Goal: Task Accomplishment & Management: Complete application form

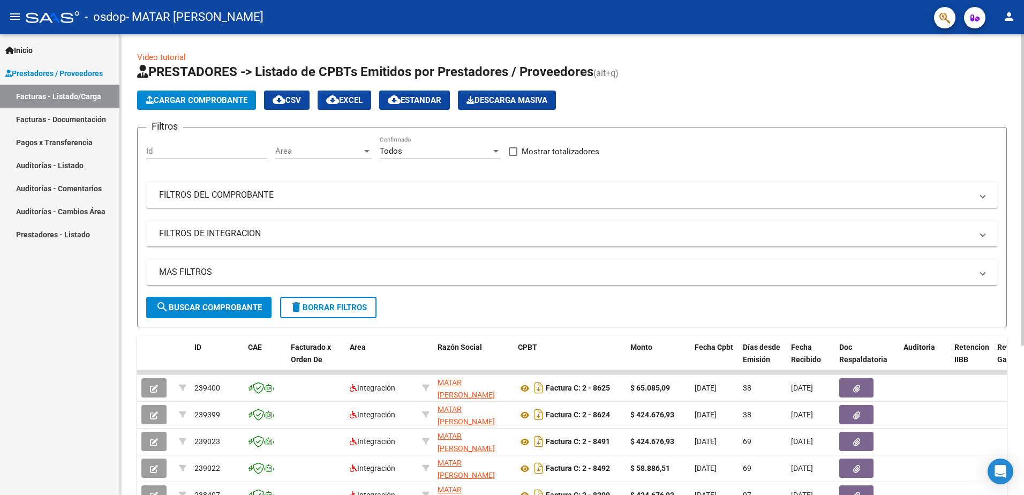
click at [215, 95] on span "Cargar Comprobante" at bounding box center [197, 100] width 102 height 10
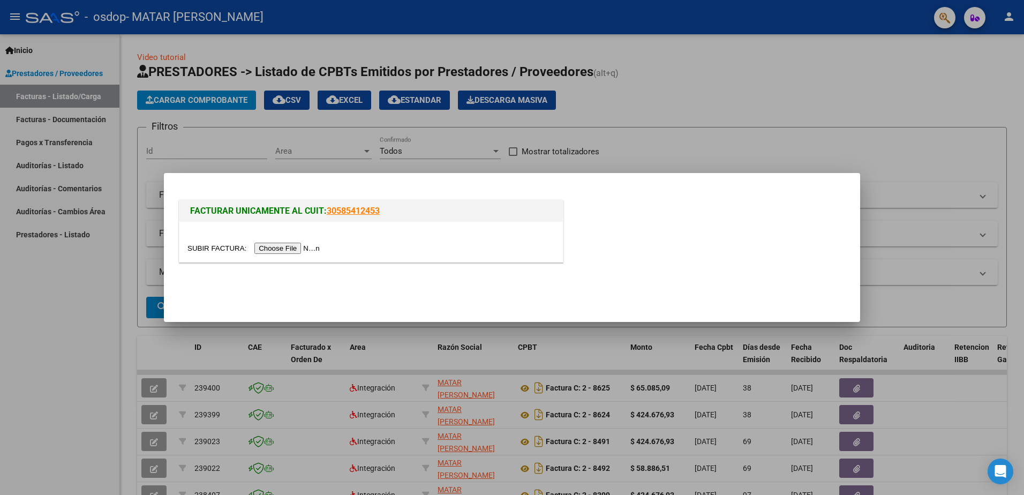
click at [301, 248] on input "file" at bounding box center [254, 248] width 135 height 11
click at [292, 250] on input "file" at bounding box center [254, 248] width 135 height 11
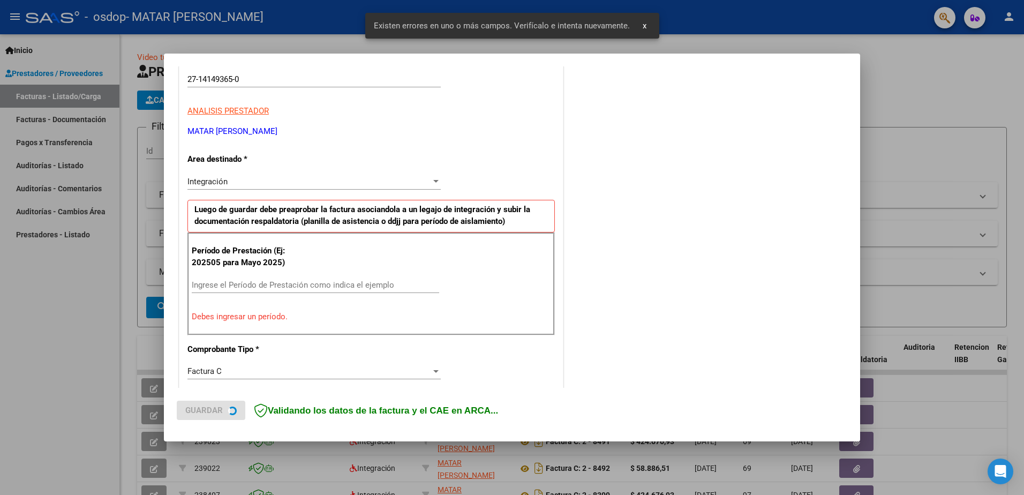
scroll to position [192, 0]
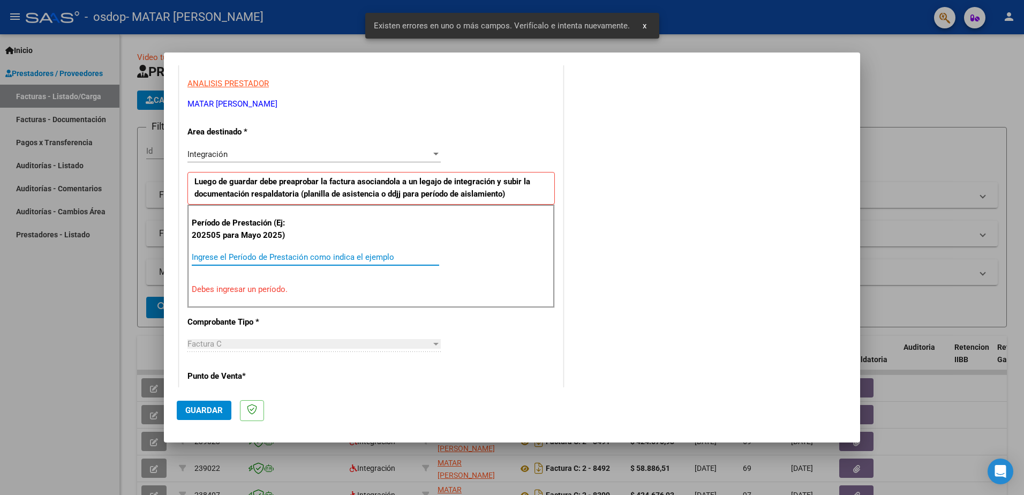
click at [298, 258] on input "Ingrese el Período de Prestación como indica el ejemplo" at bounding box center [315, 257] width 247 height 10
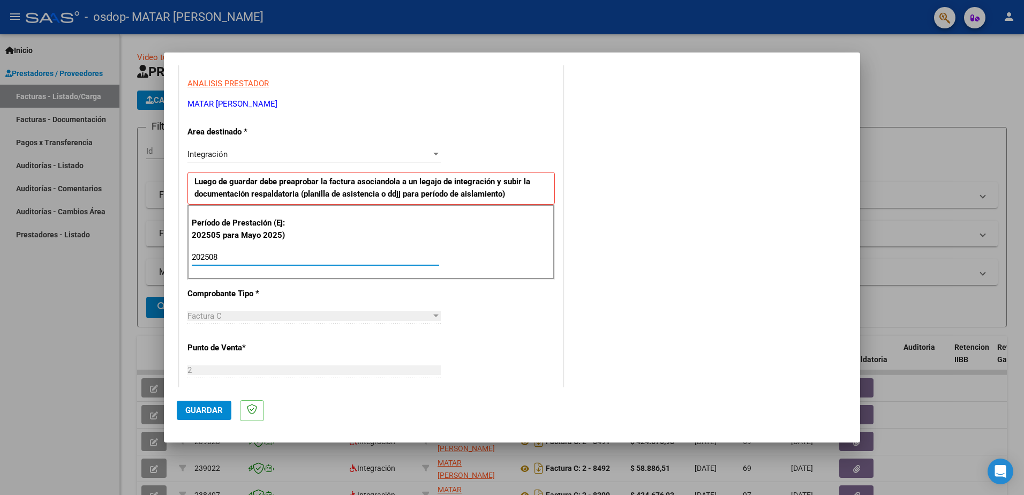
type input "202508"
click at [406, 314] on div "Factura C" at bounding box center [309, 316] width 244 height 10
click at [434, 316] on div at bounding box center [435, 315] width 5 height 3
click at [470, 308] on div "CUIT * 27-14149365-0 Ingresar CUIT ANALISIS PRESTADOR MATAR [PERSON_NAME] Area …" at bounding box center [370, 410] width 383 height 806
click at [247, 312] on div "Factura C" at bounding box center [309, 316] width 244 height 10
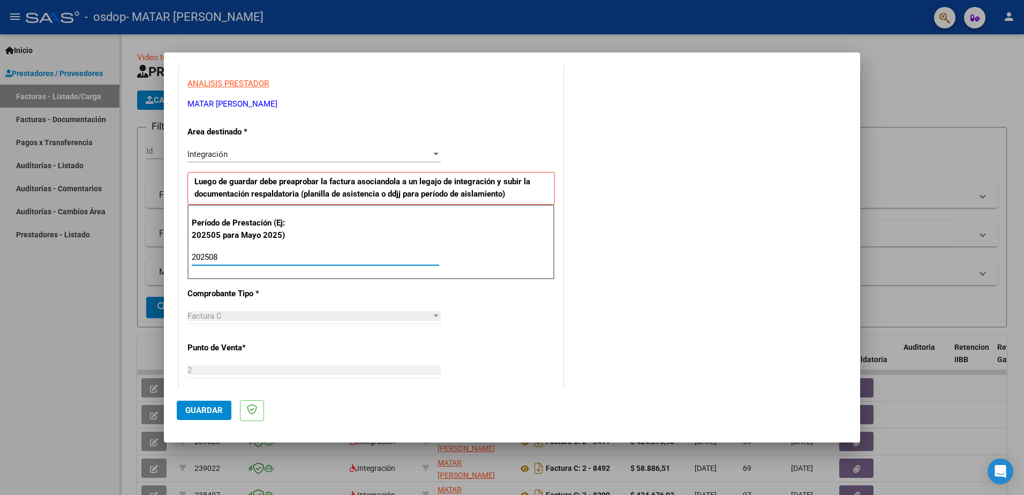
click at [257, 259] on input "202508" at bounding box center [315, 257] width 247 height 10
click at [325, 153] on div "Integración" at bounding box center [309, 154] width 244 height 10
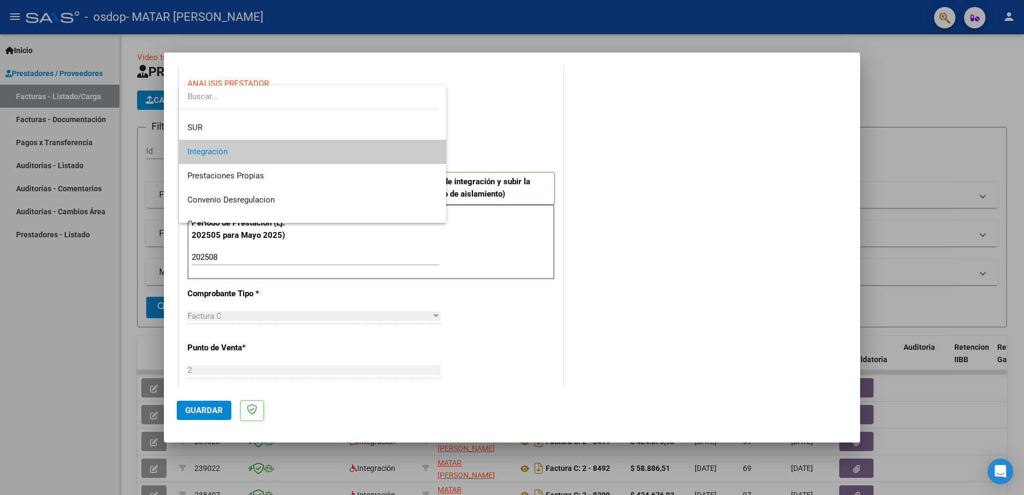
scroll to position [0, 0]
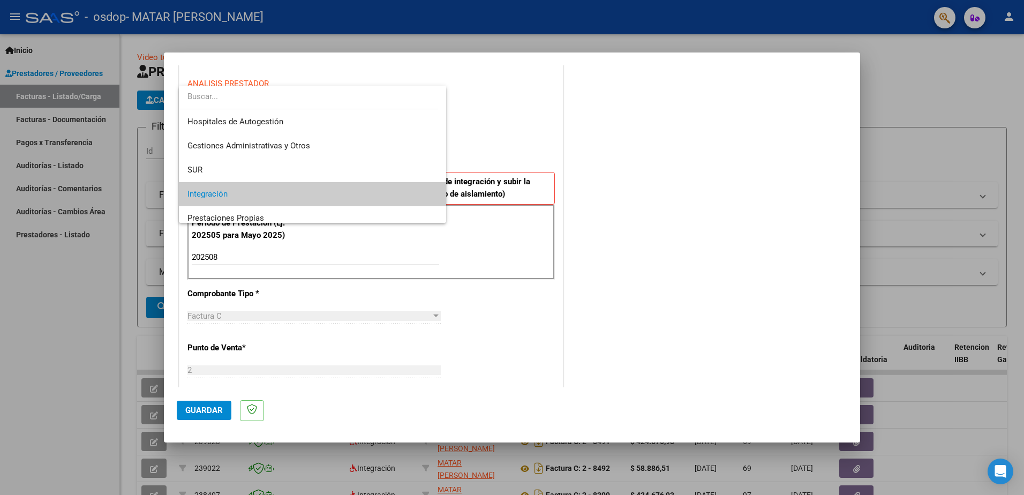
click at [261, 194] on span "Integración" at bounding box center [312, 194] width 250 height 24
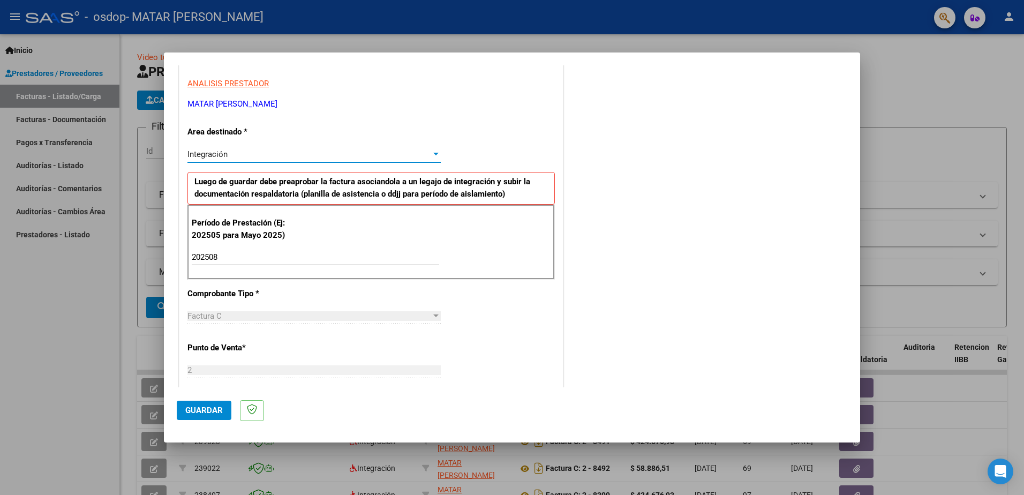
click at [211, 316] on span "Factura C" at bounding box center [204, 316] width 34 height 10
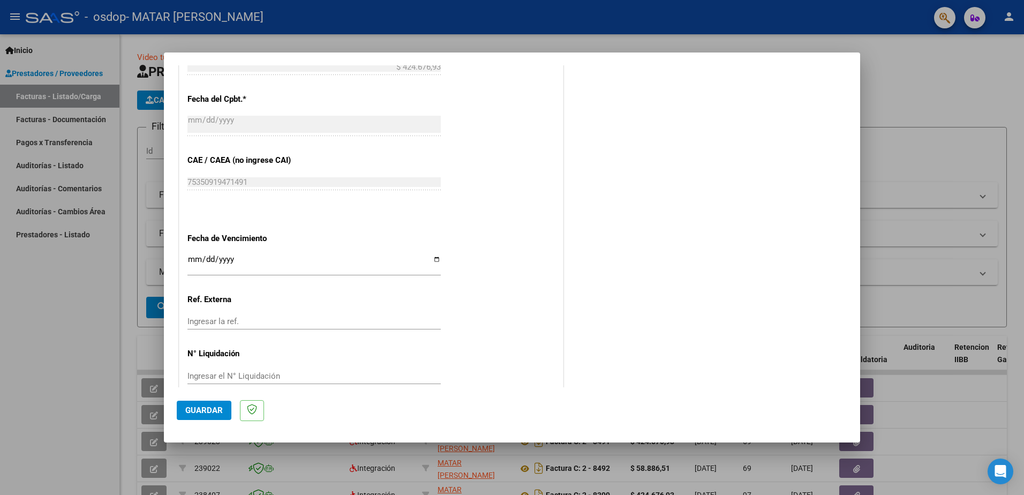
scroll to position [621, 0]
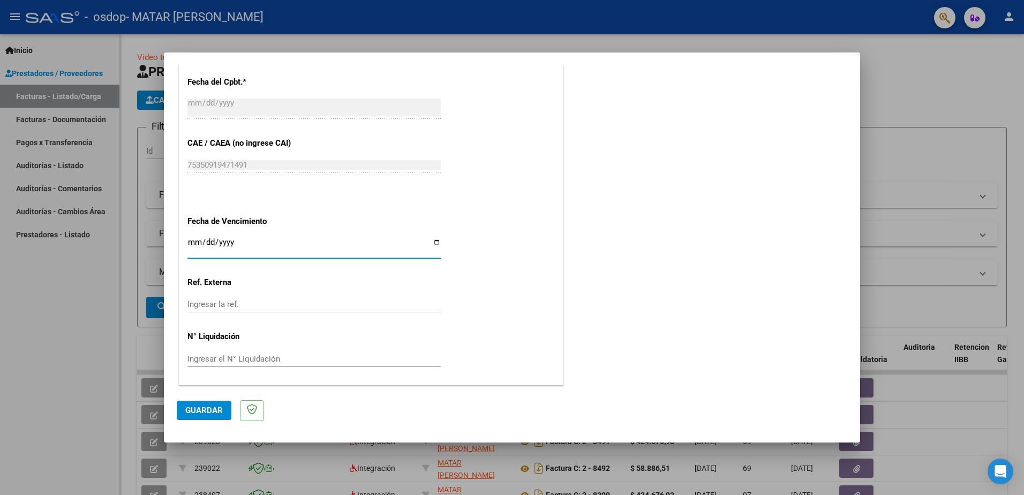
click at [258, 247] on input "Ingresar la fecha" at bounding box center [313, 246] width 253 height 17
click at [434, 241] on input "Ingresar la fecha" at bounding box center [313, 246] width 253 height 17
click at [436, 243] on input "Ingresar la fecha" at bounding box center [313, 246] width 253 height 17
type input "[DATE]"
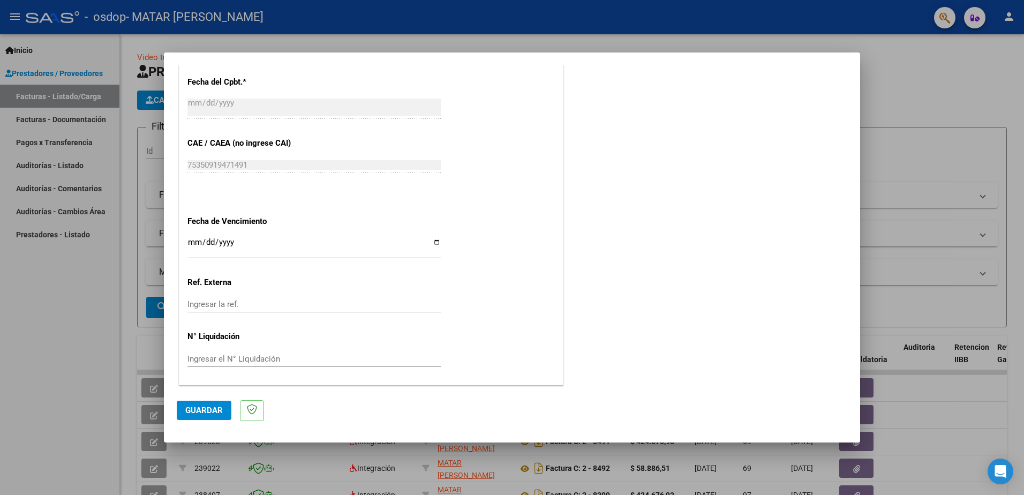
click at [205, 410] on span "Guardar" at bounding box center [203, 410] width 37 height 10
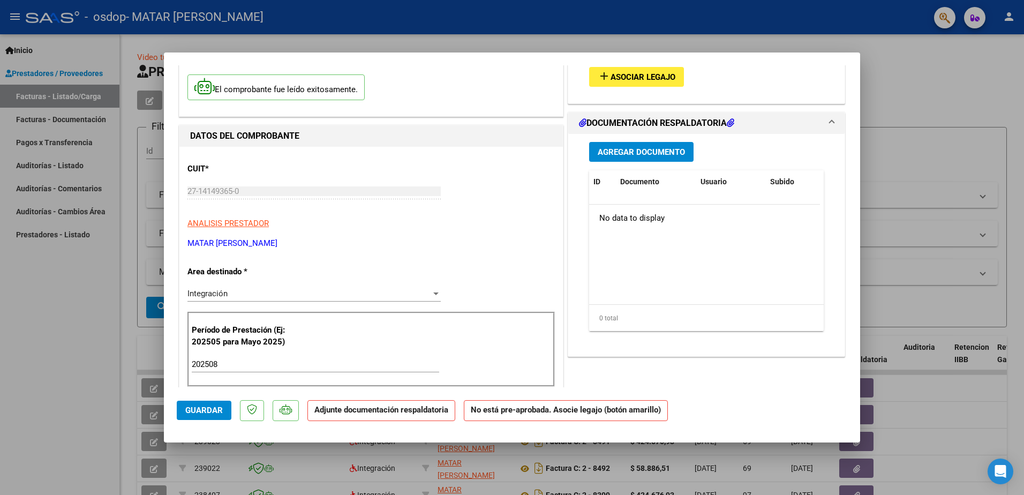
scroll to position [0, 0]
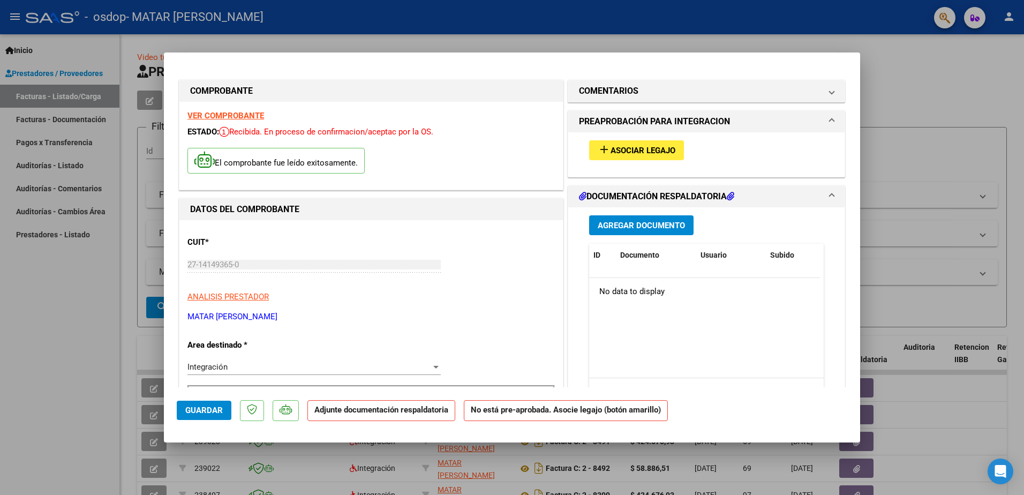
click at [644, 196] on h1 "DOCUMENTACIÓN RESPALDATORIA" at bounding box center [656, 196] width 155 height 13
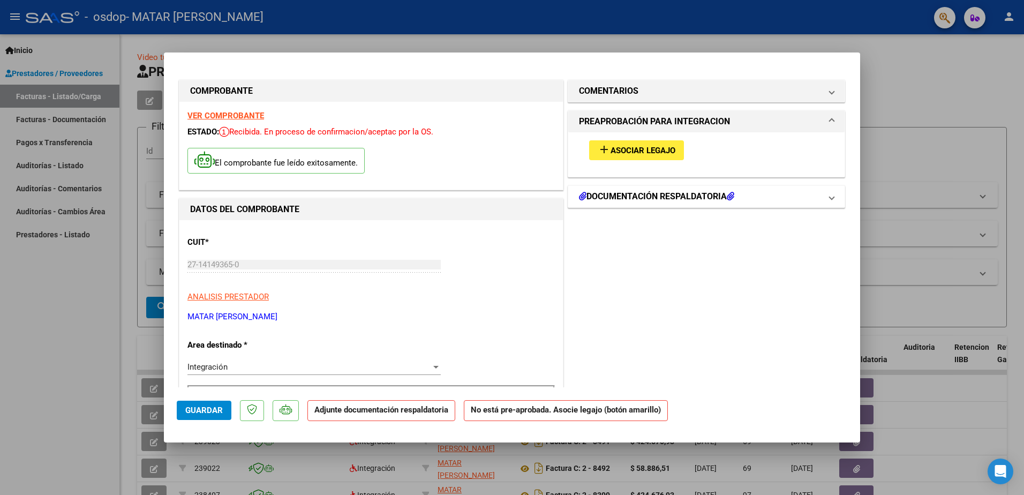
click at [644, 196] on h1 "DOCUMENTACIÓN RESPALDATORIA" at bounding box center [656, 196] width 155 height 13
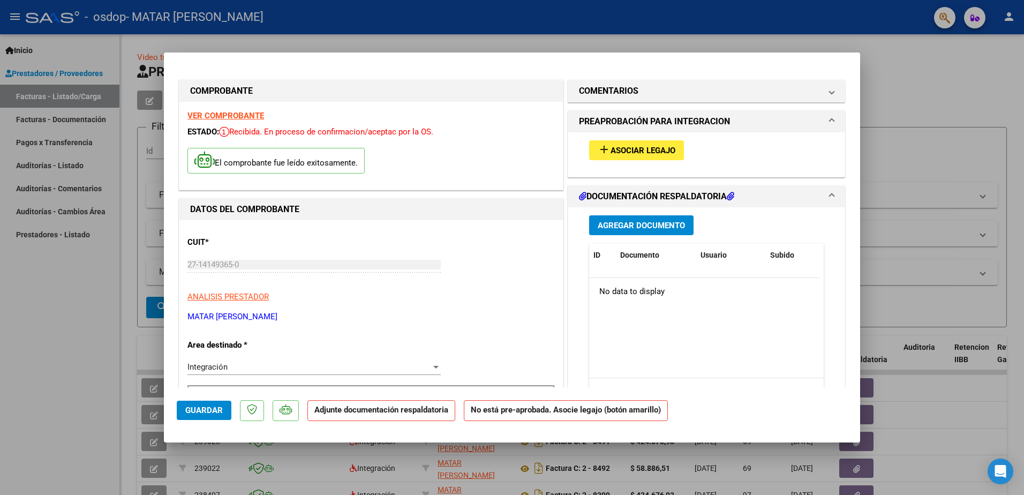
click at [646, 222] on span "Agregar Documento" at bounding box center [641, 226] width 87 height 10
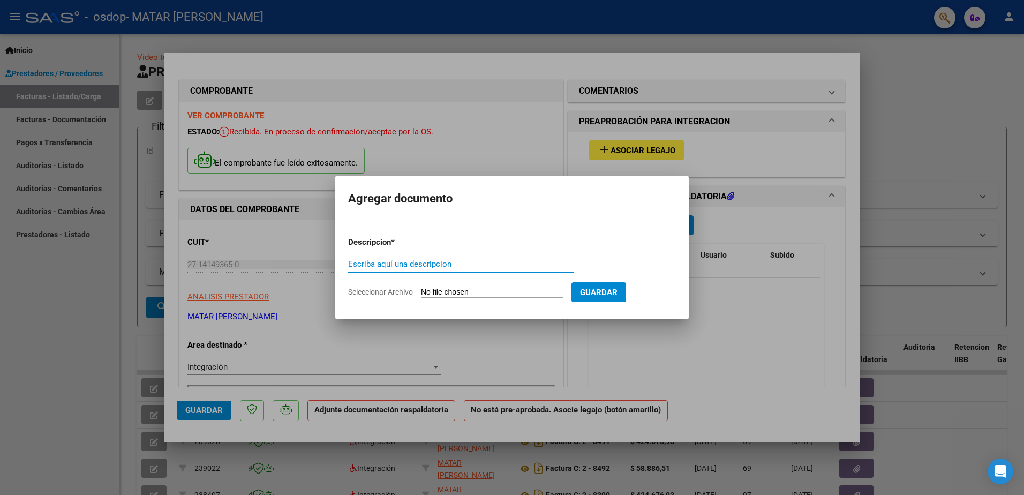
click at [401, 263] on input "Escriba aquí una descripcion" at bounding box center [461, 264] width 226 height 10
type input "p"
type input "Planilla de asistencia"
click at [598, 298] on button "Guardar" at bounding box center [598, 292] width 55 height 20
click at [468, 293] on input "Seleccionar Archivo" at bounding box center [492, 293] width 142 height 10
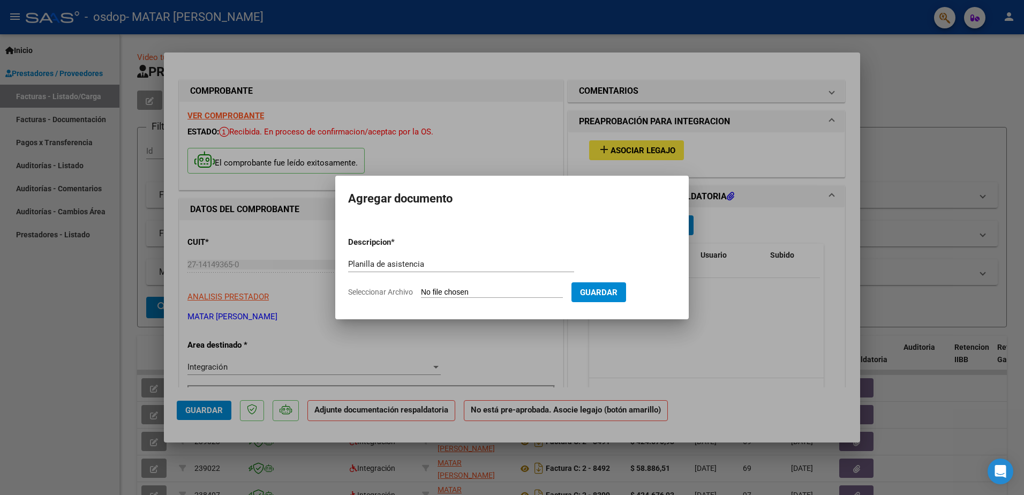
type input "C:\fakepath\Planilla de asistencia Agosto .pdf"
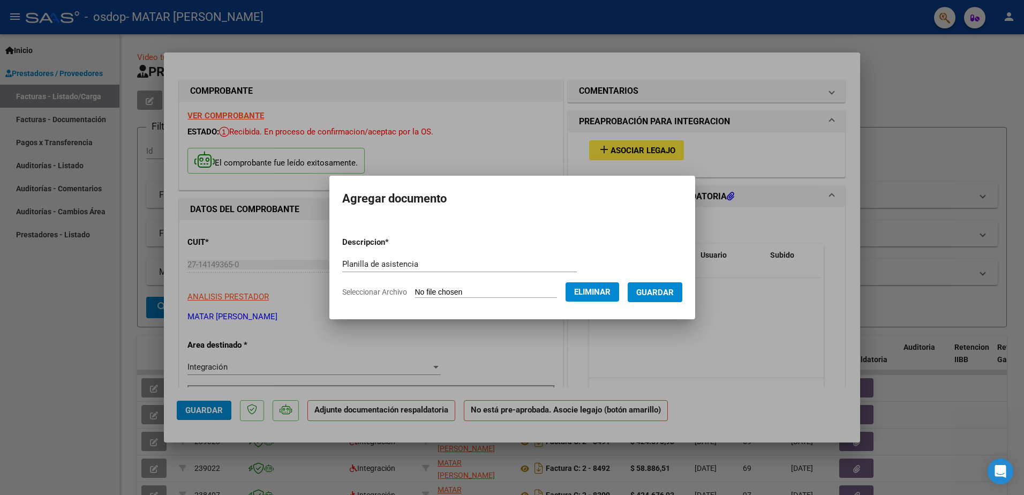
click at [656, 289] on span "Guardar" at bounding box center [654, 293] width 37 height 10
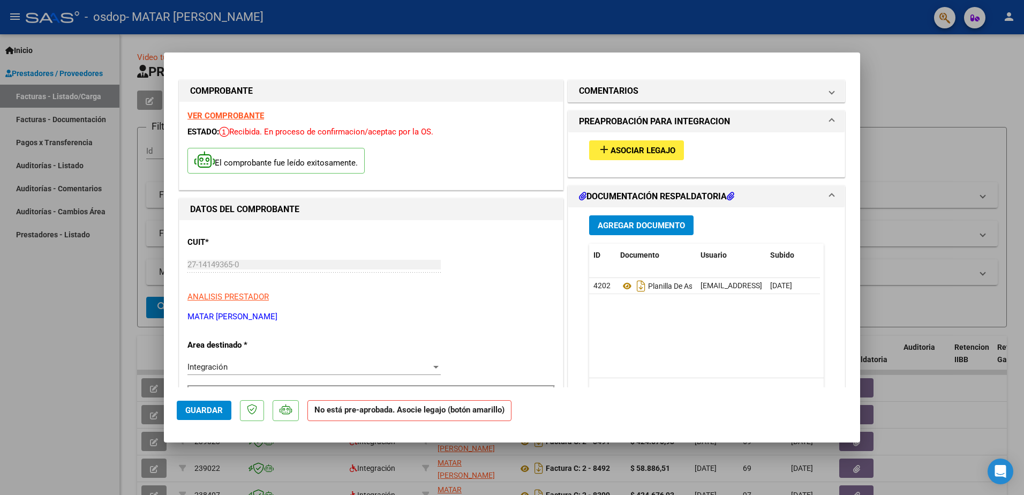
drag, startPoint x: 199, startPoint y: 409, endPoint x: 323, endPoint y: 326, distance: 149.1
click at [323, 326] on mat-dialog-container "COMPROBANTE VER COMPROBANTE ESTADO: Recibida. En proceso de confirmacion/acepta…" at bounding box center [512, 246] width 696 height 389
click at [638, 150] on span "Asociar Legajo" at bounding box center [643, 151] width 65 height 10
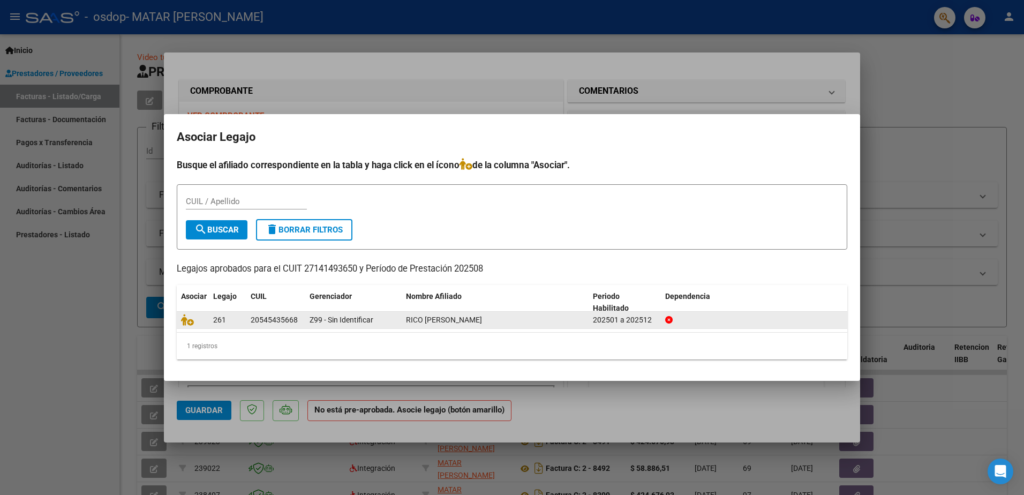
drag, startPoint x: 395, startPoint y: 320, endPoint x: 416, endPoint y: 319, distance: 20.4
click at [396, 319] on div "Z99 - Sin Identificar" at bounding box center [354, 320] width 88 height 12
click at [447, 319] on span "RICO [PERSON_NAME]" at bounding box center [444, 319] width 76 height 9
click at [190, 321] on icon at bounding box center [187, 320] width 13 height 12
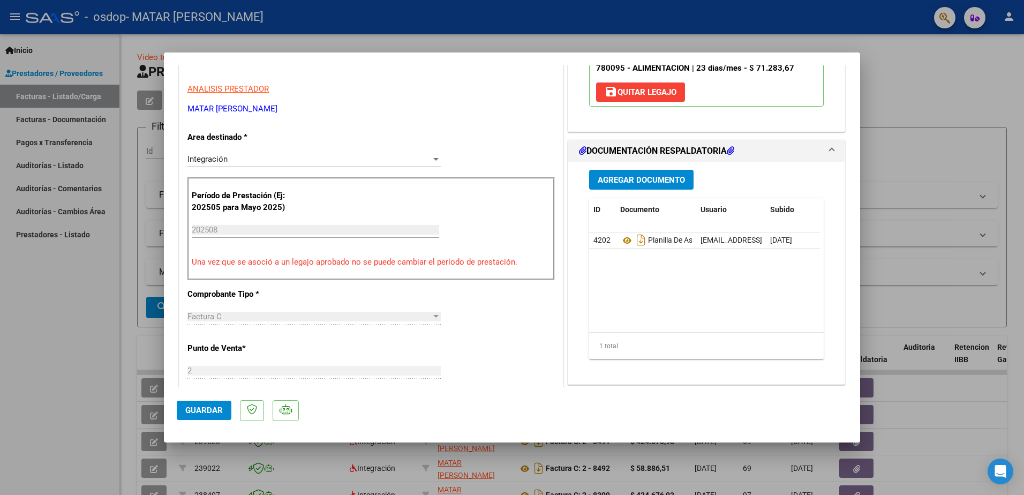
scroll to position [214, 0]
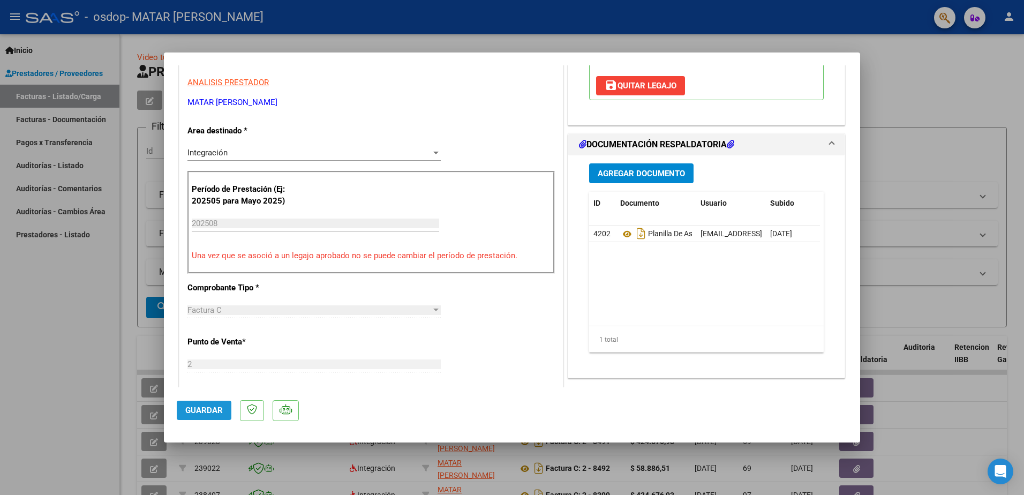
click at [189, 409] on span "Guardar" at bounding box center [203, 410] width 37 height 10
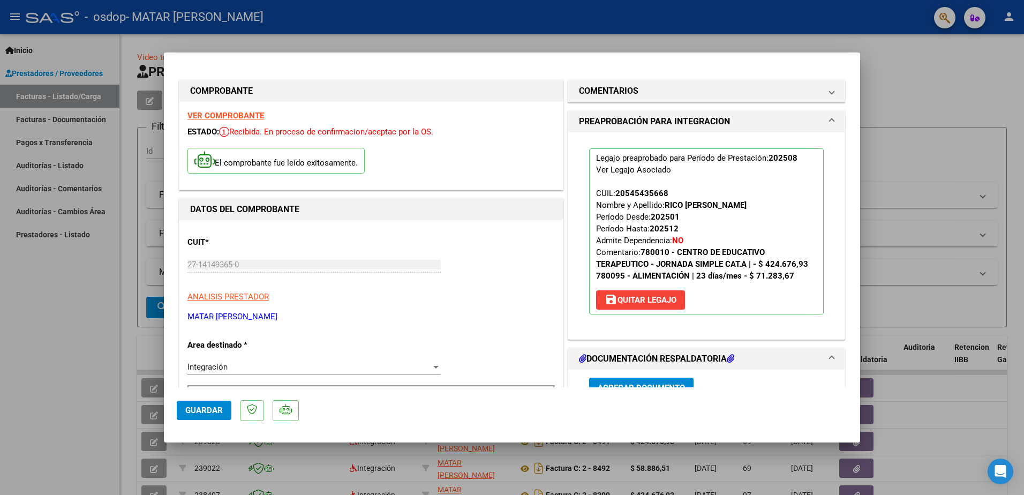
click at [841, 65] on mat-dialog-container "COMPROBANTE VER COMPROBANTE ESTADO: Recibida. En proceso de confirmacion/acepta…" at bounding box center [512, 246] width 696 height 389
click at [1005, 16] on div at bounding box center [512, 247] width 1024 height 495
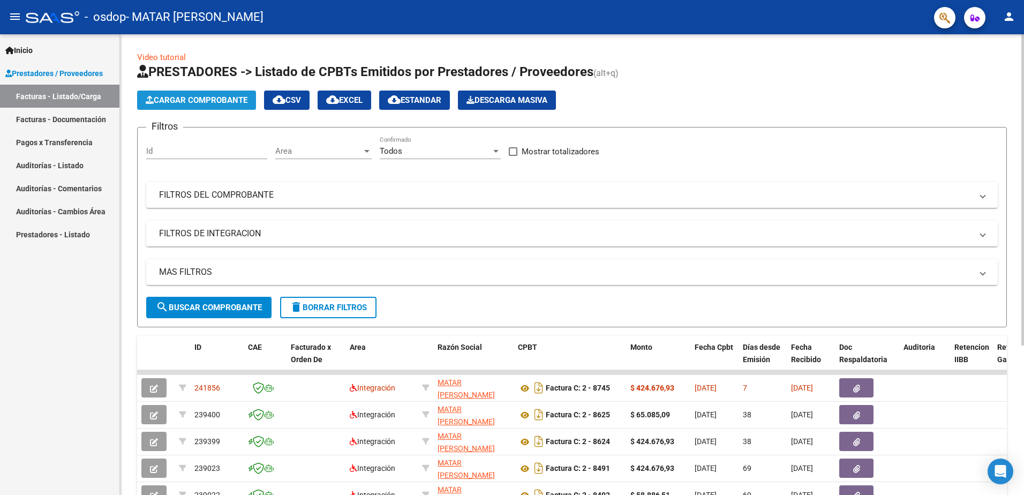
click at [197, 97] on span "Cargar Comprobante" at bounding box center [197, 100] width 102 height 10
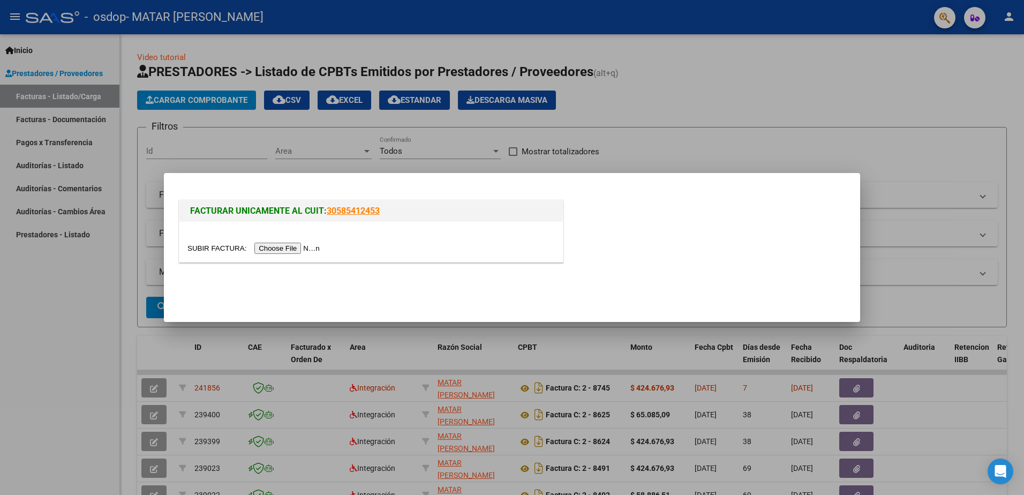
click at [275, 249] on input "file" at bounding box center [254, 248] width 135 height 11
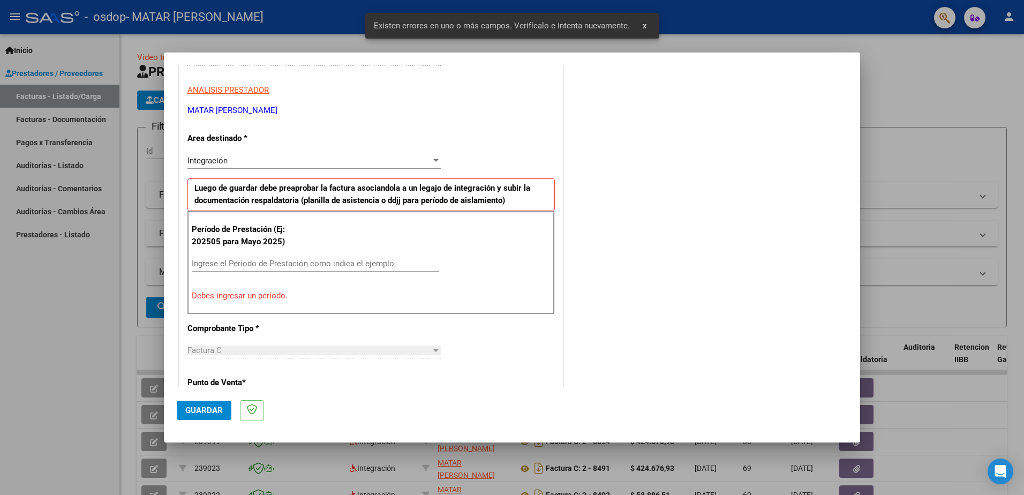
scroll to position [192, 0]
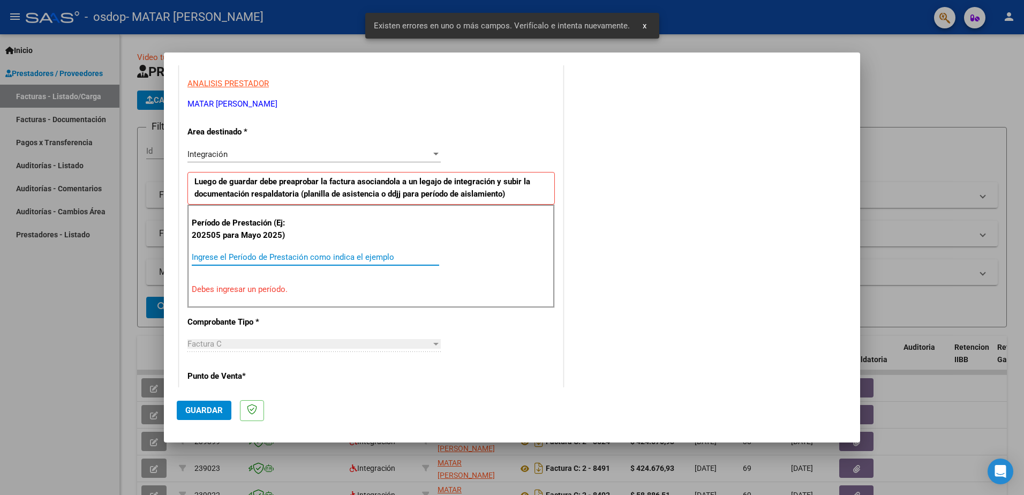
click at [248, 259] on input "Ingrese el Período de Prestación como indica el ejemplo" at bounding box center [315, 257] width 247 height 10
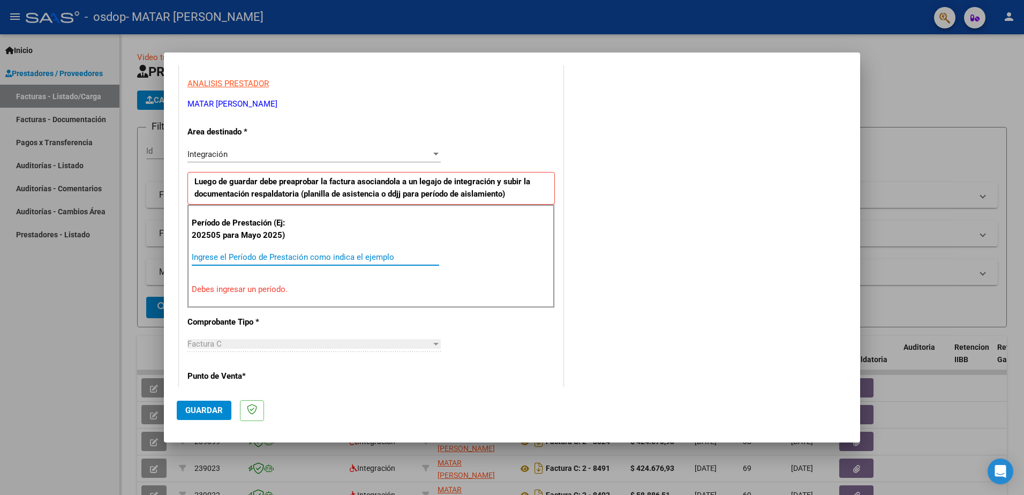
type input "0"
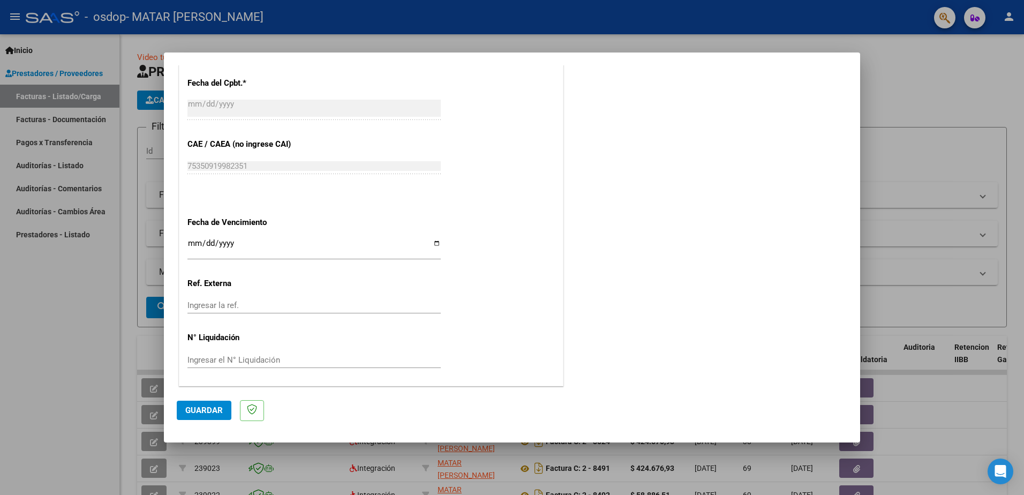
scroll to position [621, 0]
type input "202508"
click at [432, 241] on input "Ingresar la fecha" at bounding box center [313, 246] width 253 height 17
type input "[DATE]"
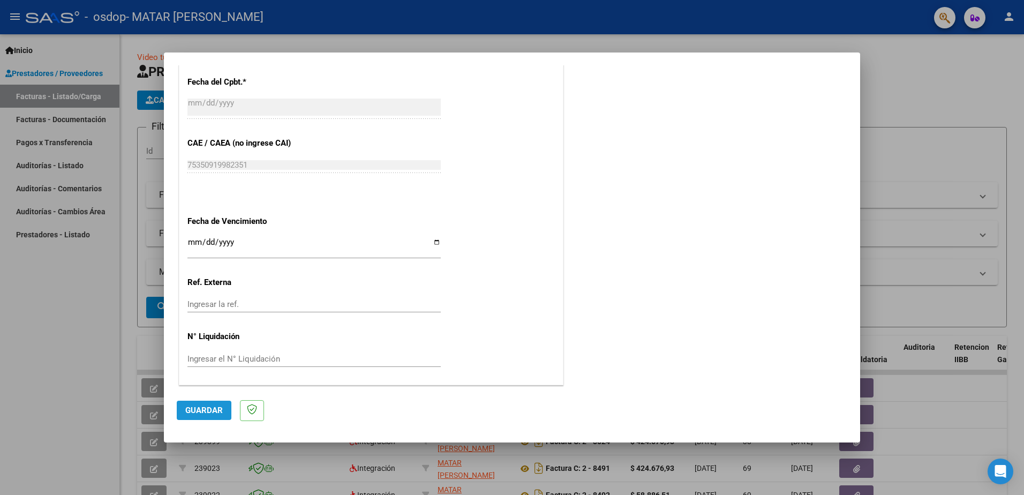
click at [206, 410] on span "Guardar" at bounding box center [203, 410] width 37 height 10
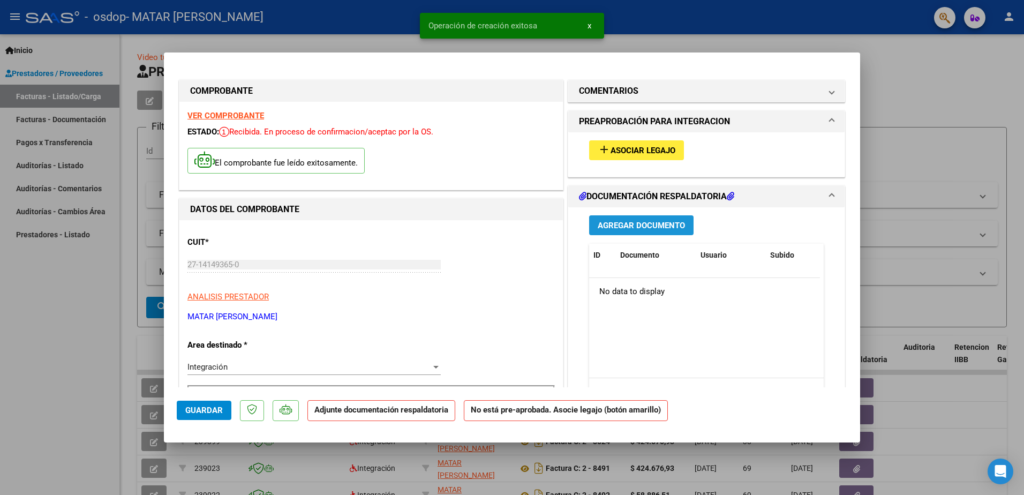
click at [626, 223] on span "Agregar Documento" at bounding box center [641, 226] width 87 height 10
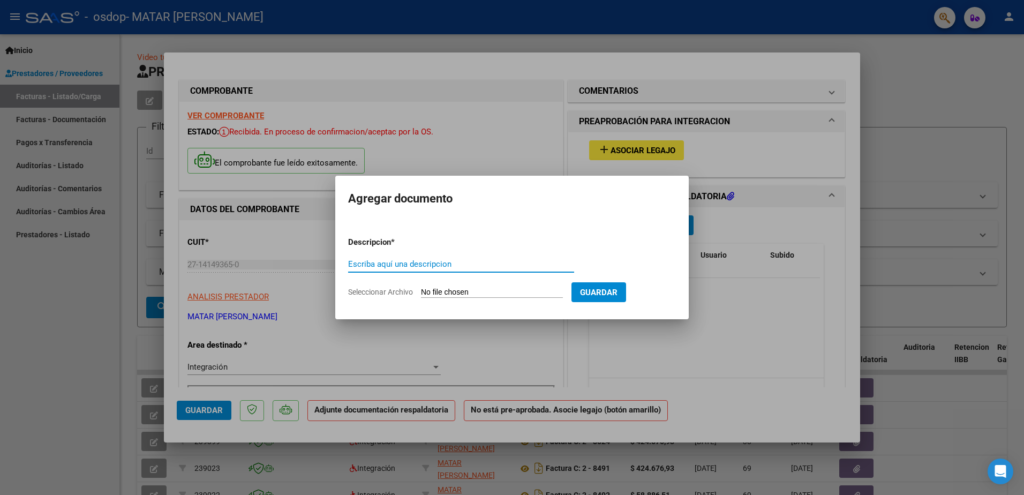
drag, startPoint x: 453, startPoint y: 269, endPoint x: 460, endPoint y: 253, distance: 16.8
click at [453, 267] on input "Escriba aquí una descripcion" at bounding box center [461, 264] width 226 height 10
type input "planilla de asistencia"
click at [609, 291] on span "Guardar" at bounding box center [598, 293] width 37 height 10
click at [486, 290] on input "Seleccionar Archivo" at bounding box center [492, 293] width 142 height 10
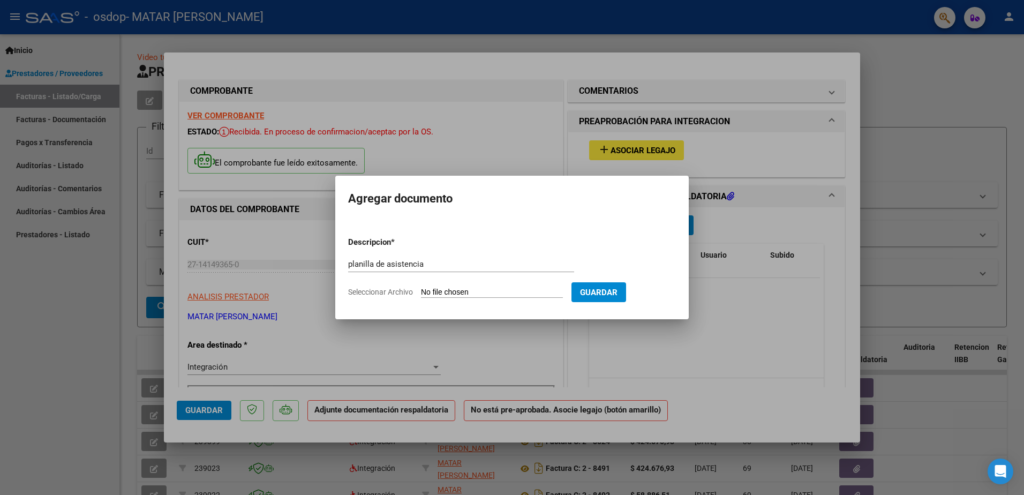
type input "C:\fakepath\Planilla de asistencia Agosto .pdf"
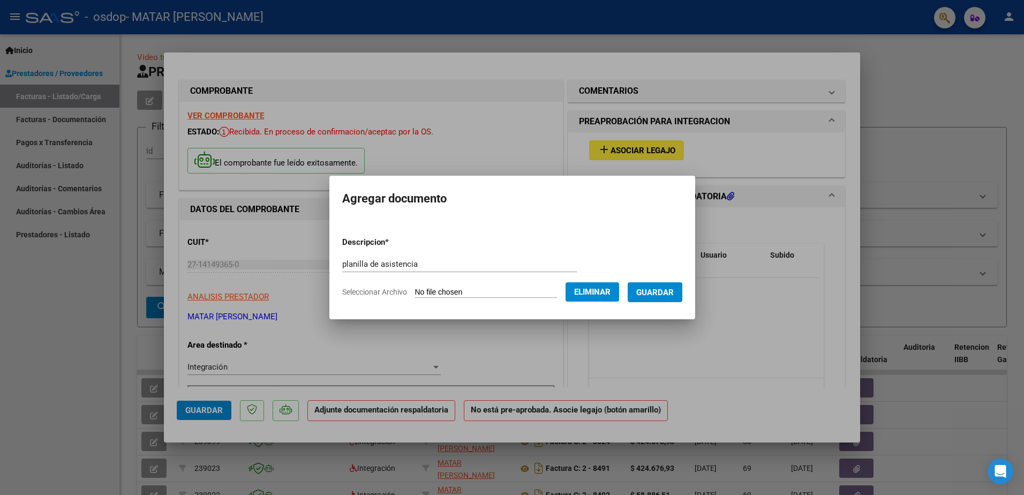
click at [669, 290] on span "Guardar" at bounding box center [654, 293] width 37 height 10
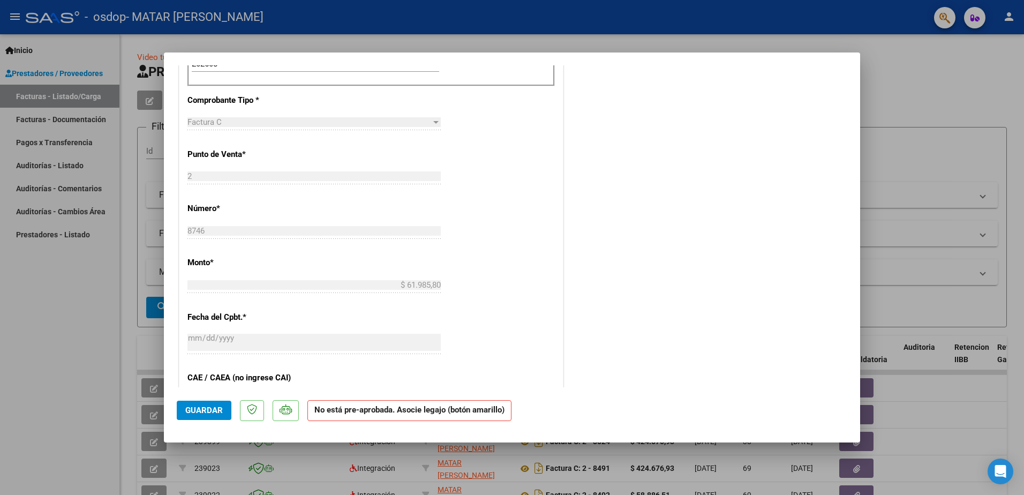
scroll to position [375, 0]
click at [200, 403] on button "Guardar" at bounding box center [204, 410] width 55 height 19
click at [914, 145] on div at bounding box center [512, 247] width 1024 height 495
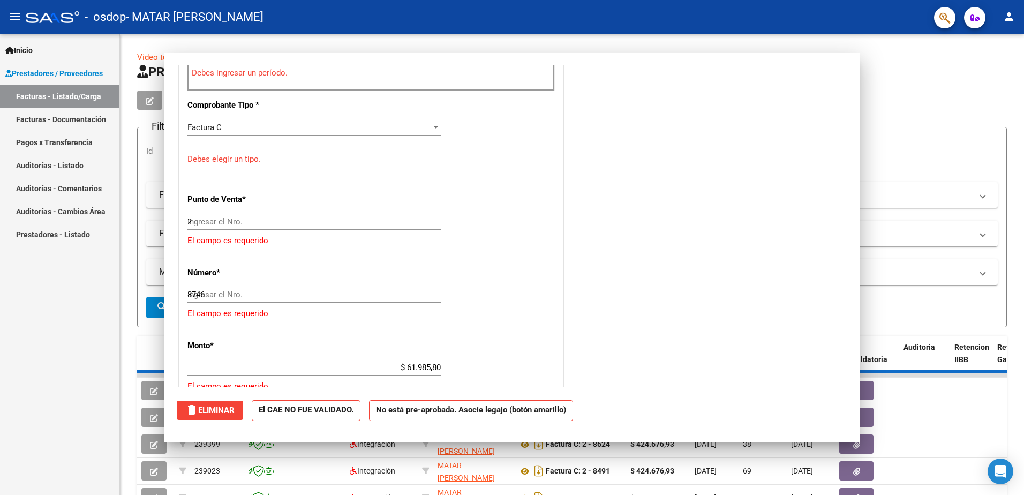
type input "$ 0,00"
